Goal: Browse casually

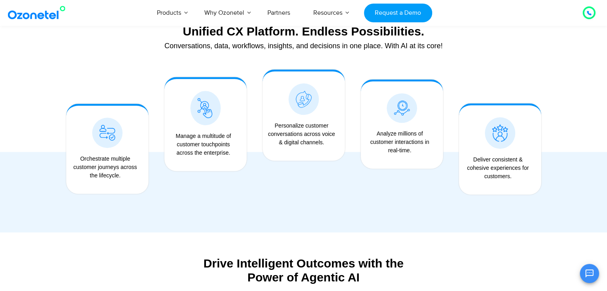
click at [21, 7] on img at bounding box center [38, 13] width 65 height 14
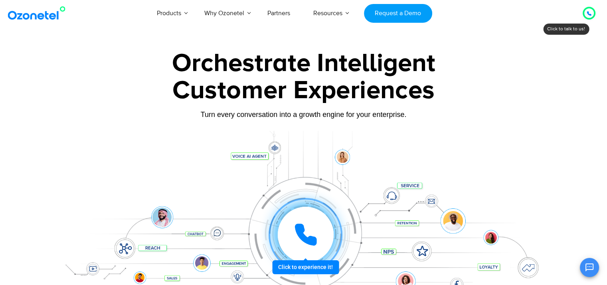
click at [77, 66] on div "Orchestrate Intelligent" at bounding box center [303, 64] width 499 height 26
click at [61, 113] on div "Turn every conversation into a growth engine for your enterprise." at bounding box center [303, 114] width 499 height 9
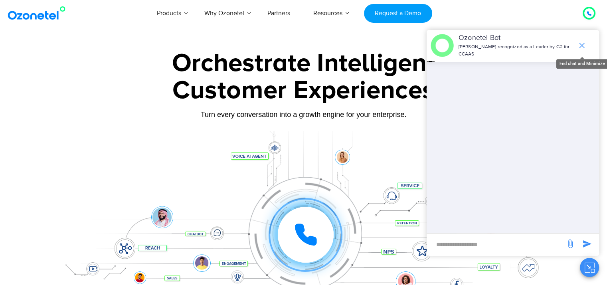
click at [583, 42] on icon "end chat or minimize" at bounding box center [582, 46] width 10 height 10
